Goal: Entertainment & Leisure: Browse casually

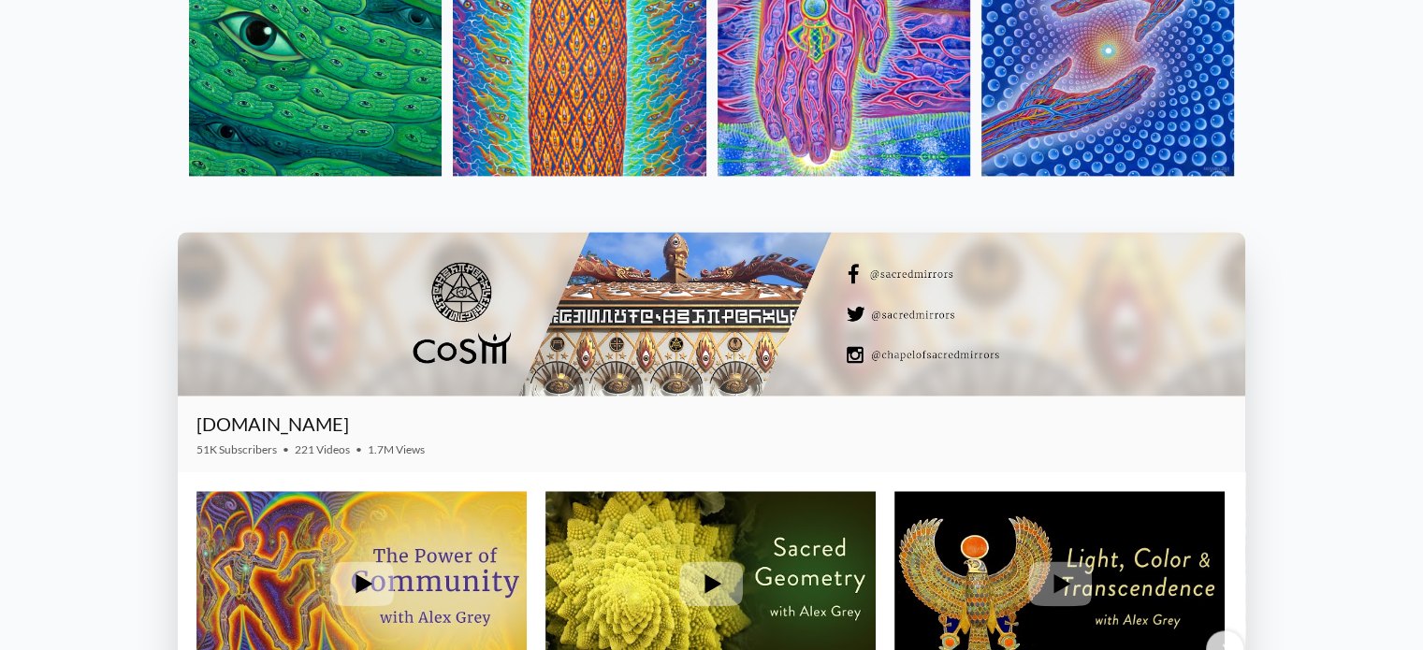
scroll to position [2405, 0]
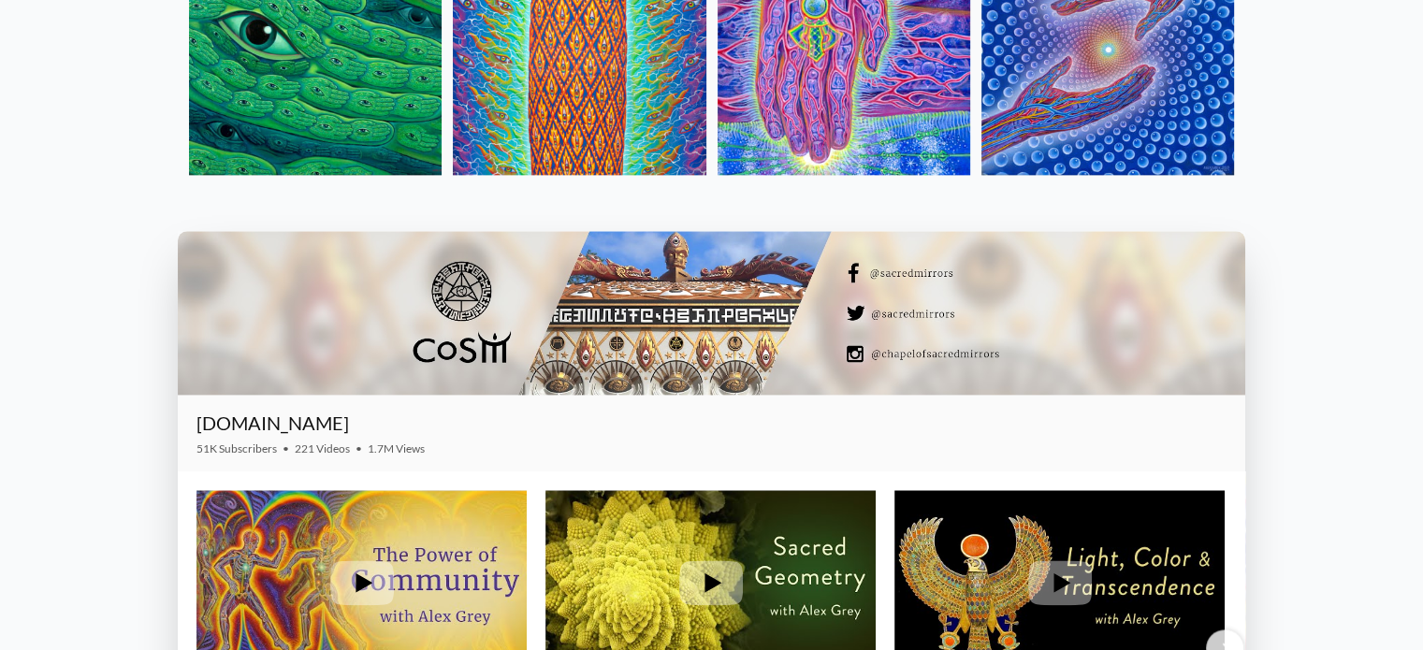
click at [1137, 108] on img at bounding box center [1107, 48] width 253 height 253
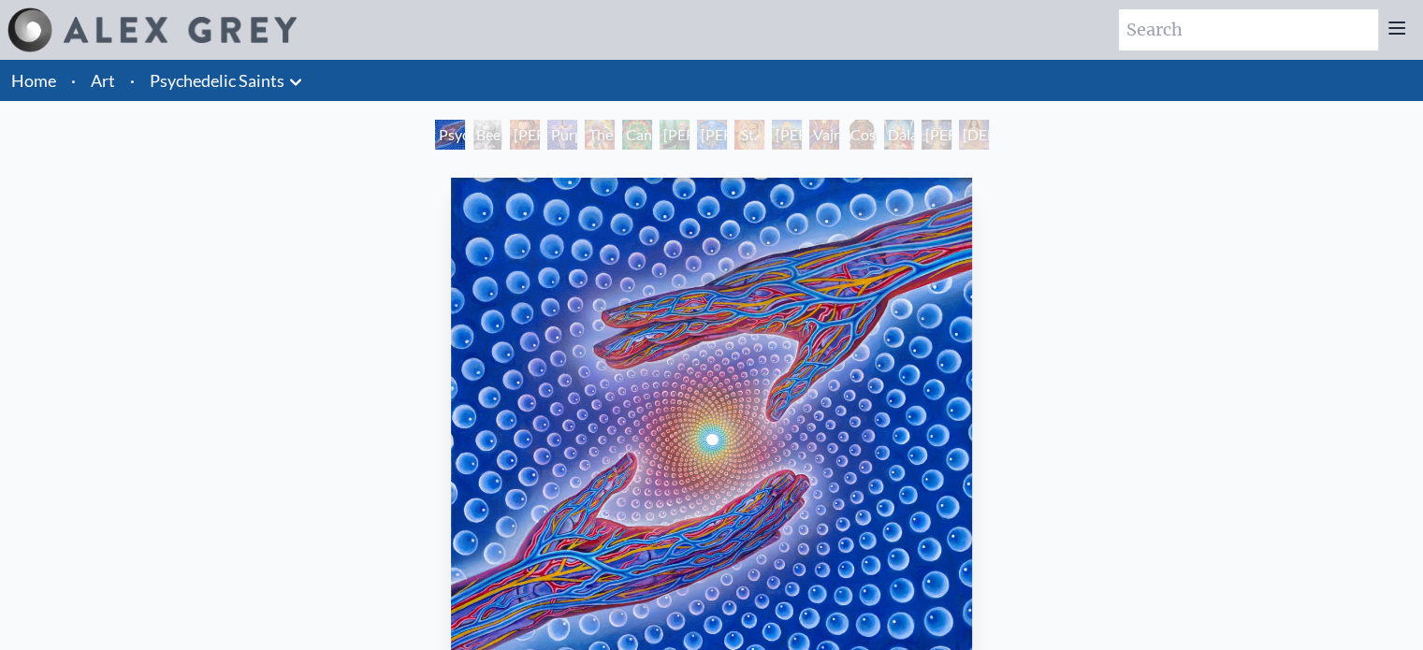
click at [480, 121] on div "Beethoven" at bounding box center [487, 135] width 30 height 30
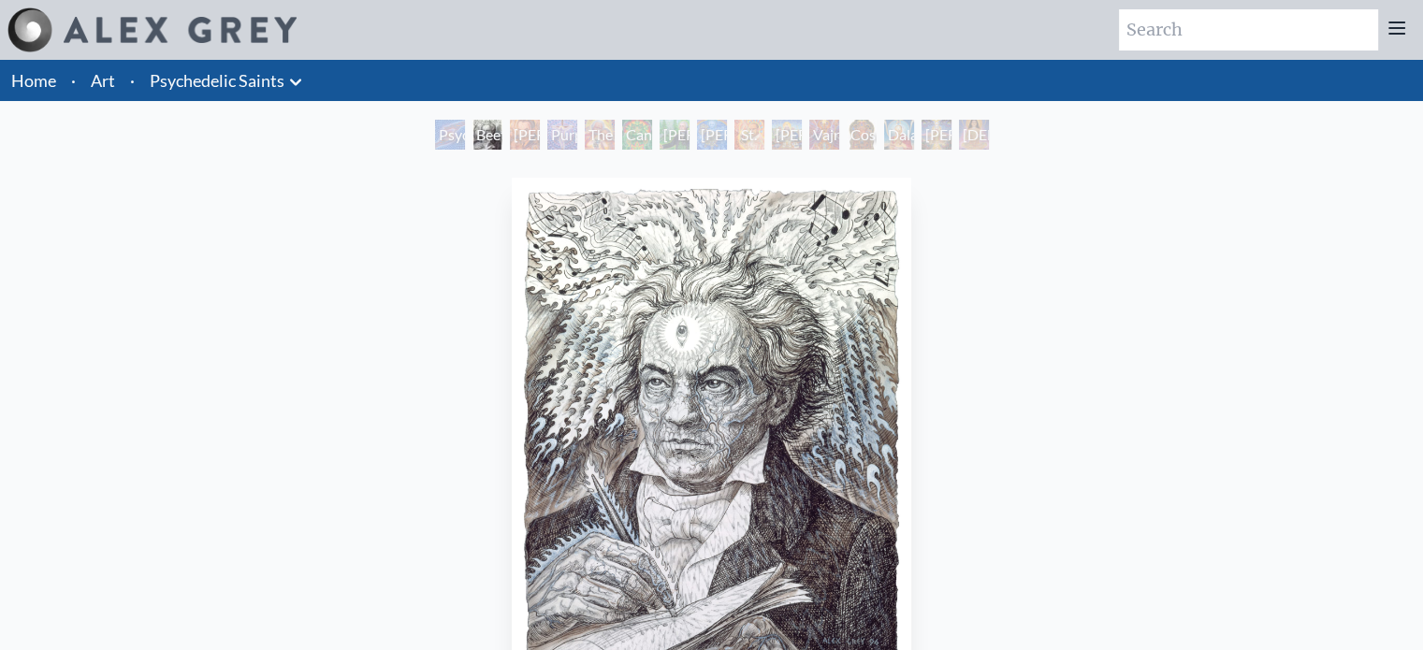
click at [568, 143] on div "Purple [DEMOGRAPHIC_DATA]" at bounding box center [562, 135] width 30 height 30
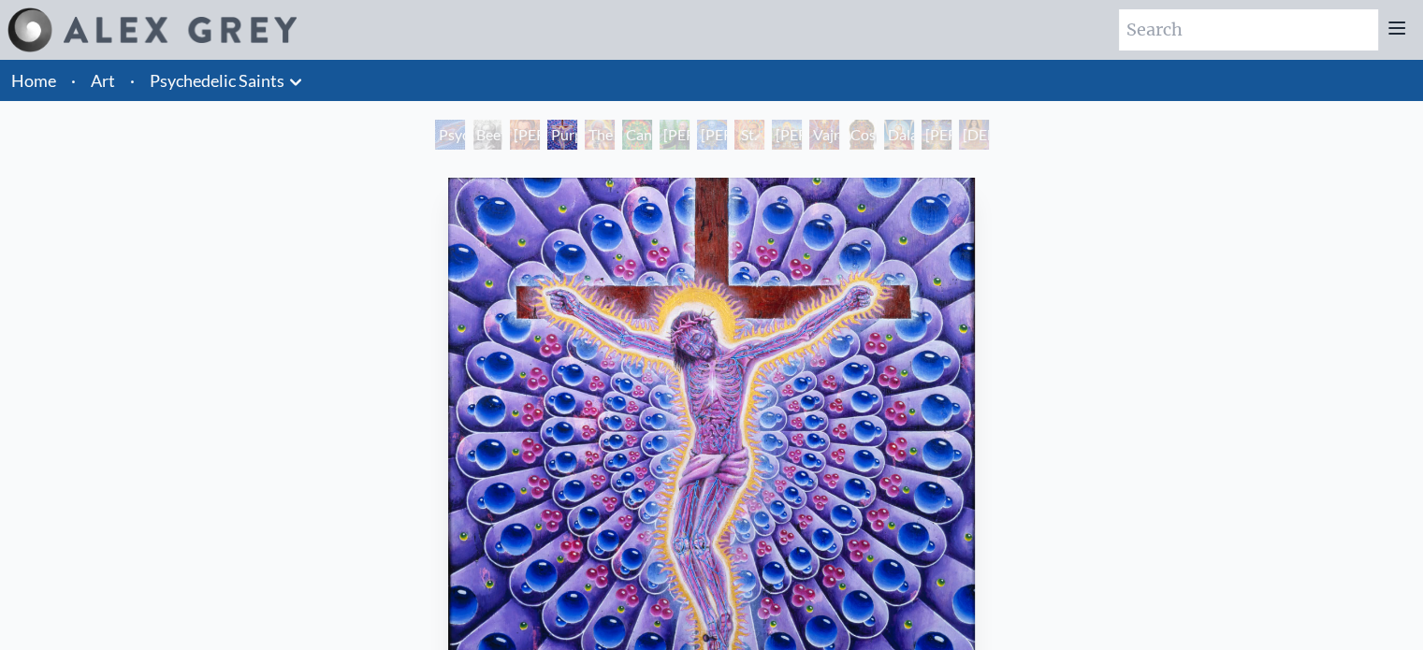
click at [623, 137] on div "Cannabacchus" at bounding box center [637, 135] width 30 height 30
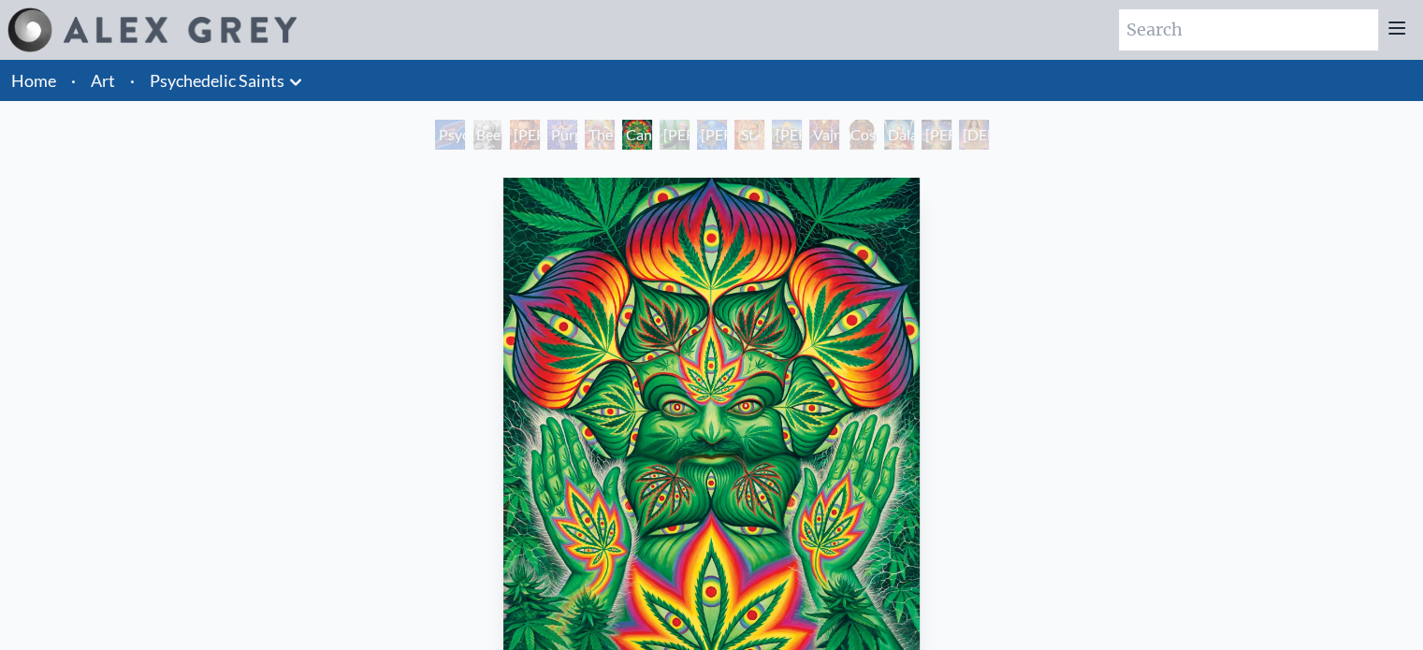
click at [689, 149] on div "[PERSON_NAME][US_STATE] - Hemp Farmer" at bounding box center [674, 135] width 30 height 30
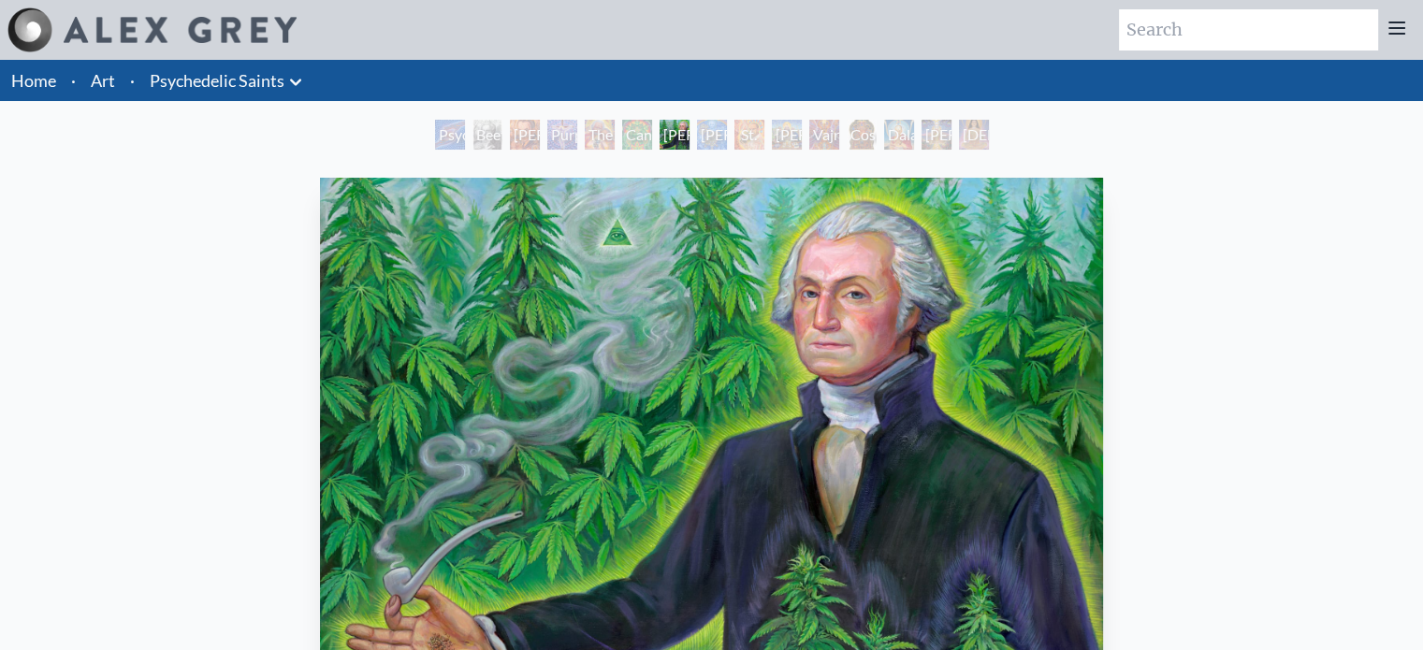
click at [809, 145] on div "Vajra Guru" at bounding box center [824, 135] width 30 height 30
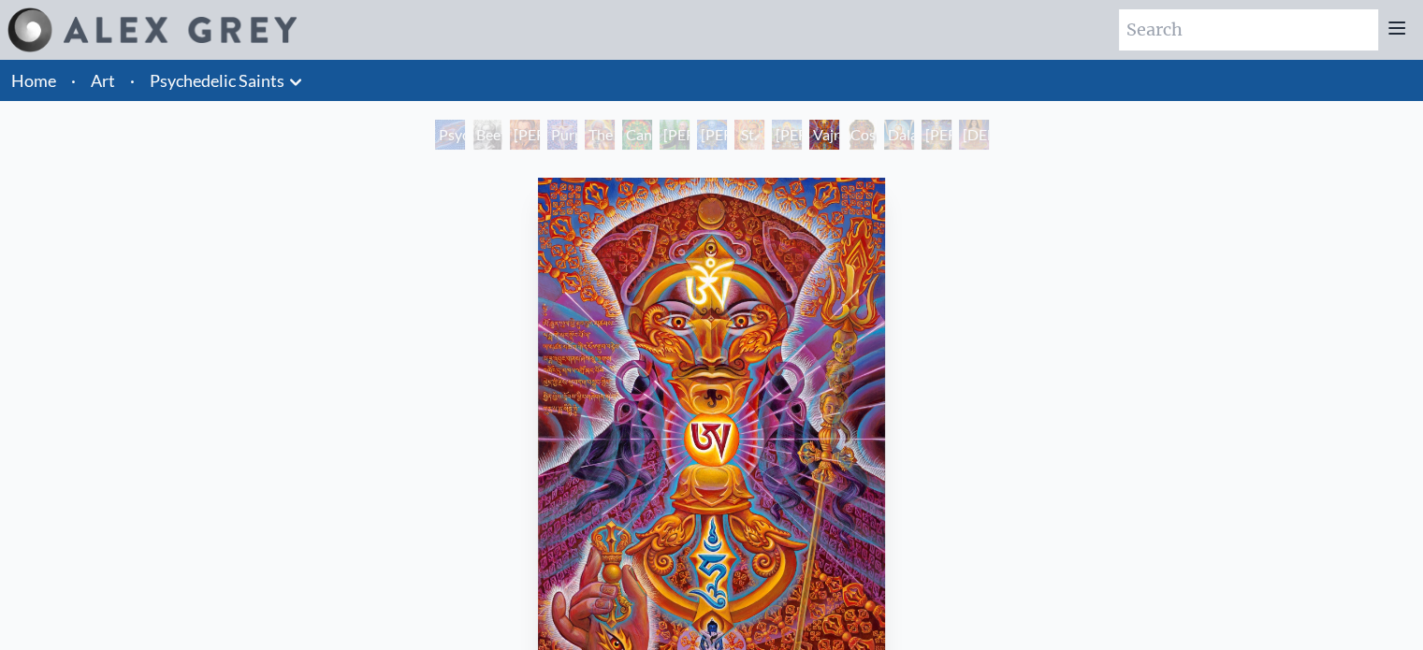
scroll to position [37, 0]
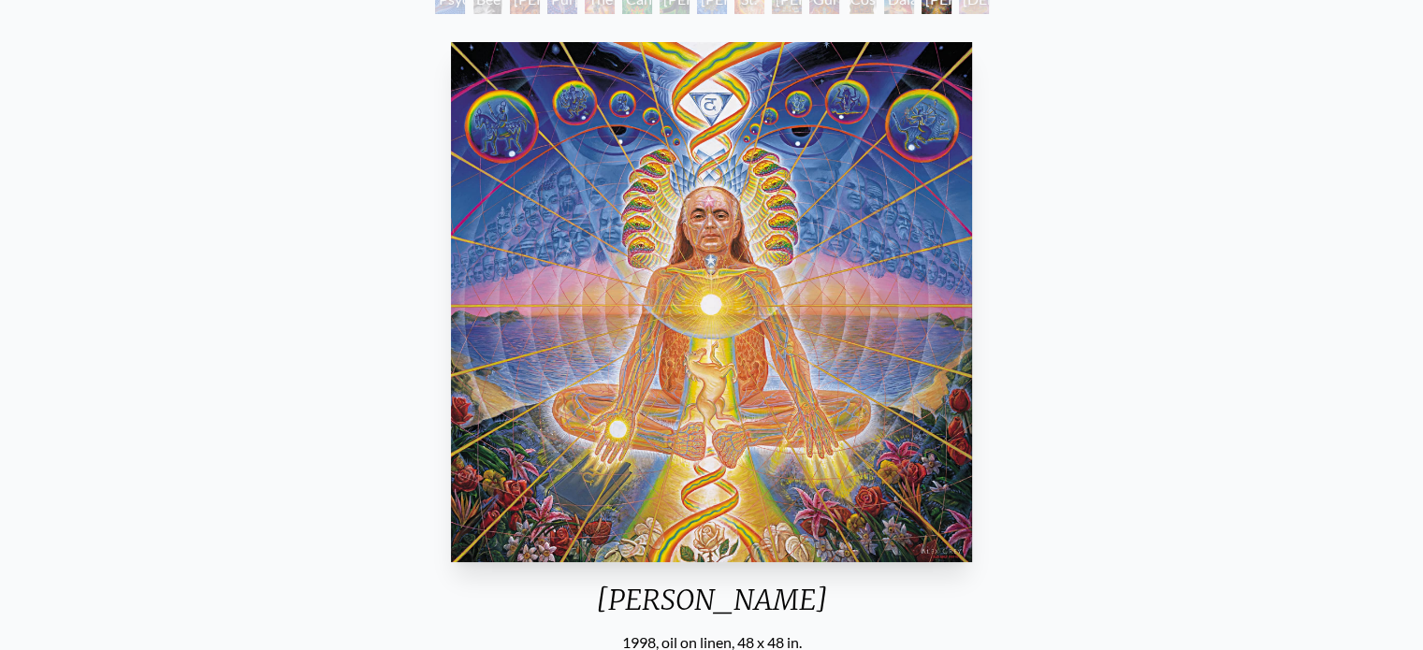
scroll to position [187, 0]
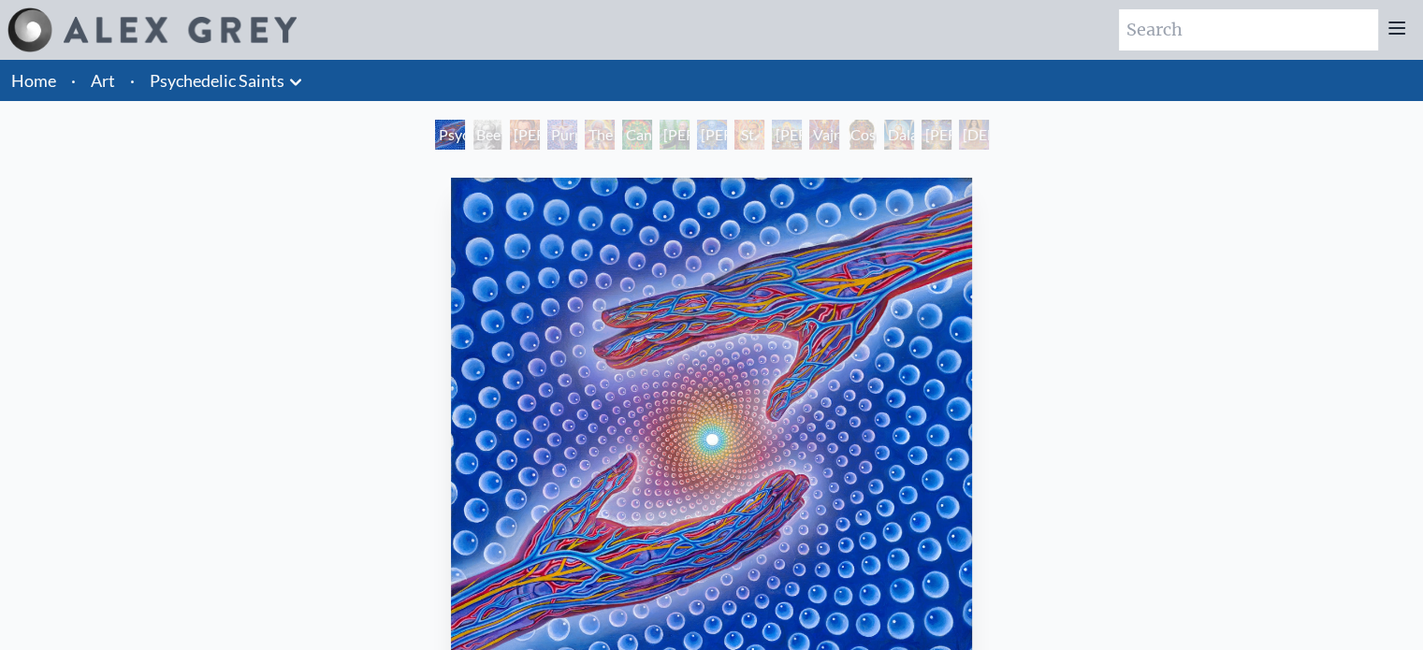
click at [465, 134] on div "Psychedelic Healing" at bounding box center [450, 135] width 30 height 30
